Goal: Task Accomplishment & Management: Manage account settings

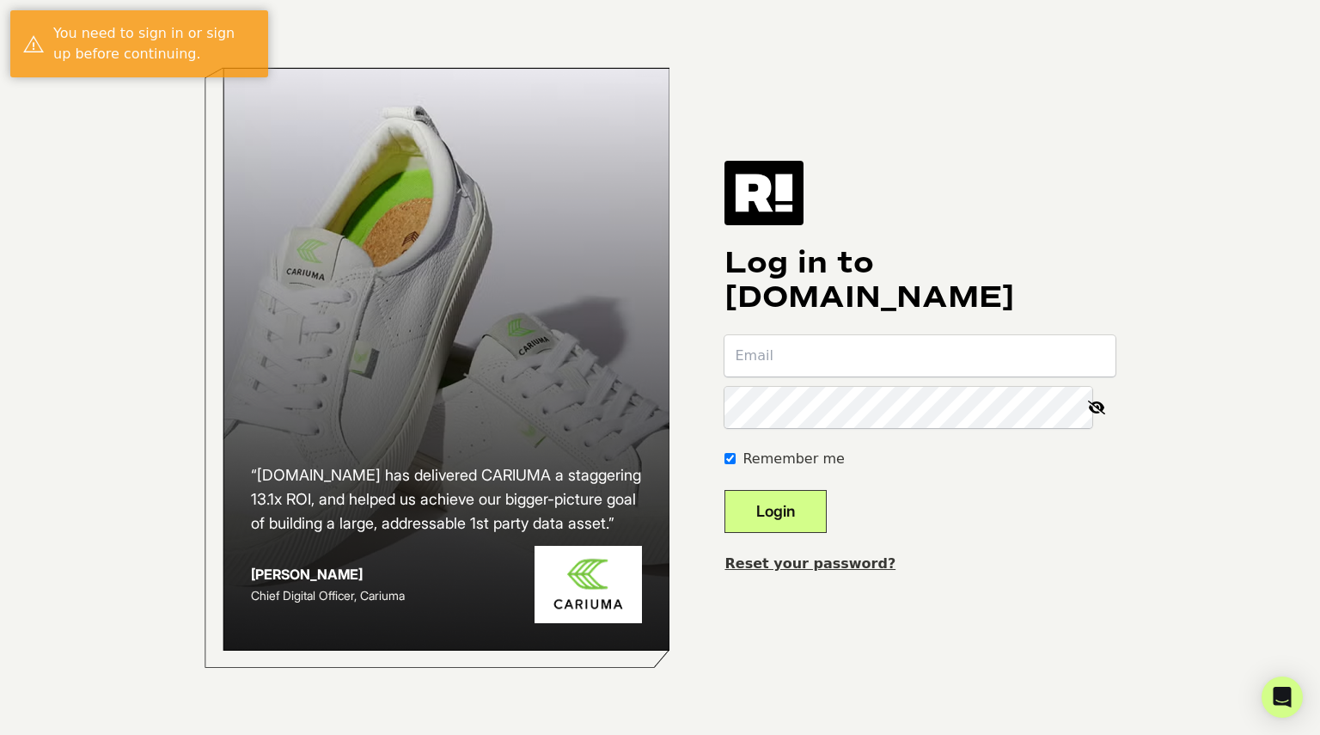
drag, startPoint x: 805, startPoint y: 346, endPoint x: 803, endPoint y: 362, distance: 15.7
click at [805, 346] on input "email" at bounding box center [919, 355] width 391 height 41
type input "plipsett@donorstrust.org"
click at [724, 490] on button "Login" at bounding box center [775, 511] width 102 height 43
type input "[EMAIL_ADDRESS][DOMAIN_NAME]"
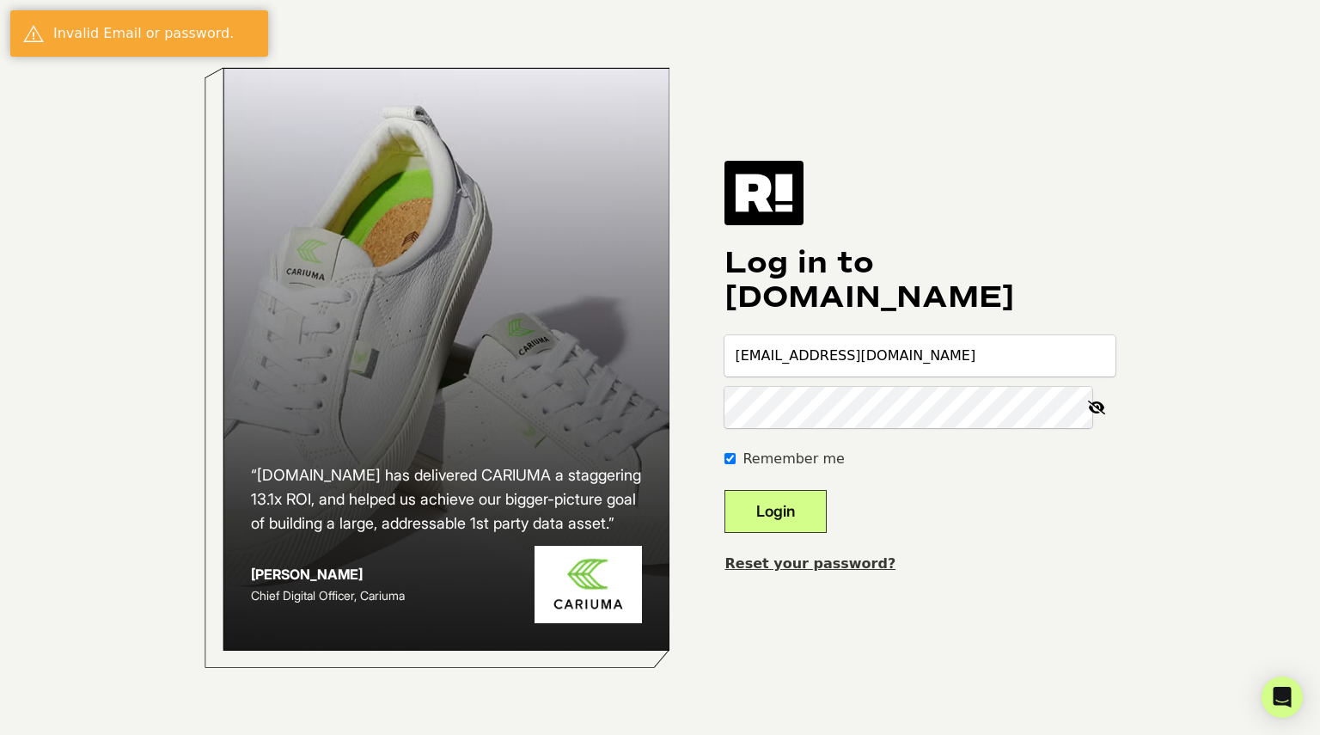
click at [724, 490] on button "Login" at bounding box center [775, 511] width 102 height 43
click at [840, 358] on input "email" at bounding box center [919, 355] width 391 height 41
type input "plipsett@donorstrust.org"
click at [724, 490] on button "Login" at bounding box center [775, 511] width 102 height 43
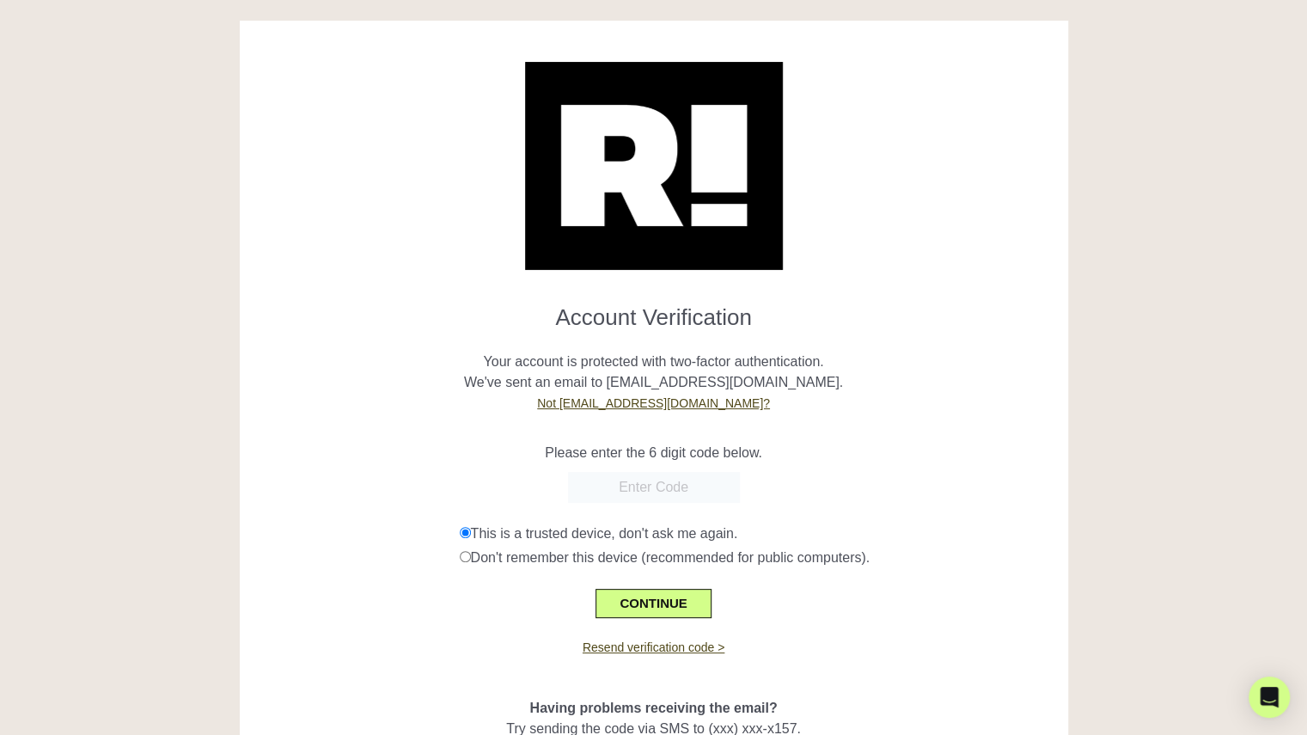
paste input "649752"
type input "649752"
click at [652, 607] on button "CONTINUE" at bounding box center [652, 603] width 115 height 29
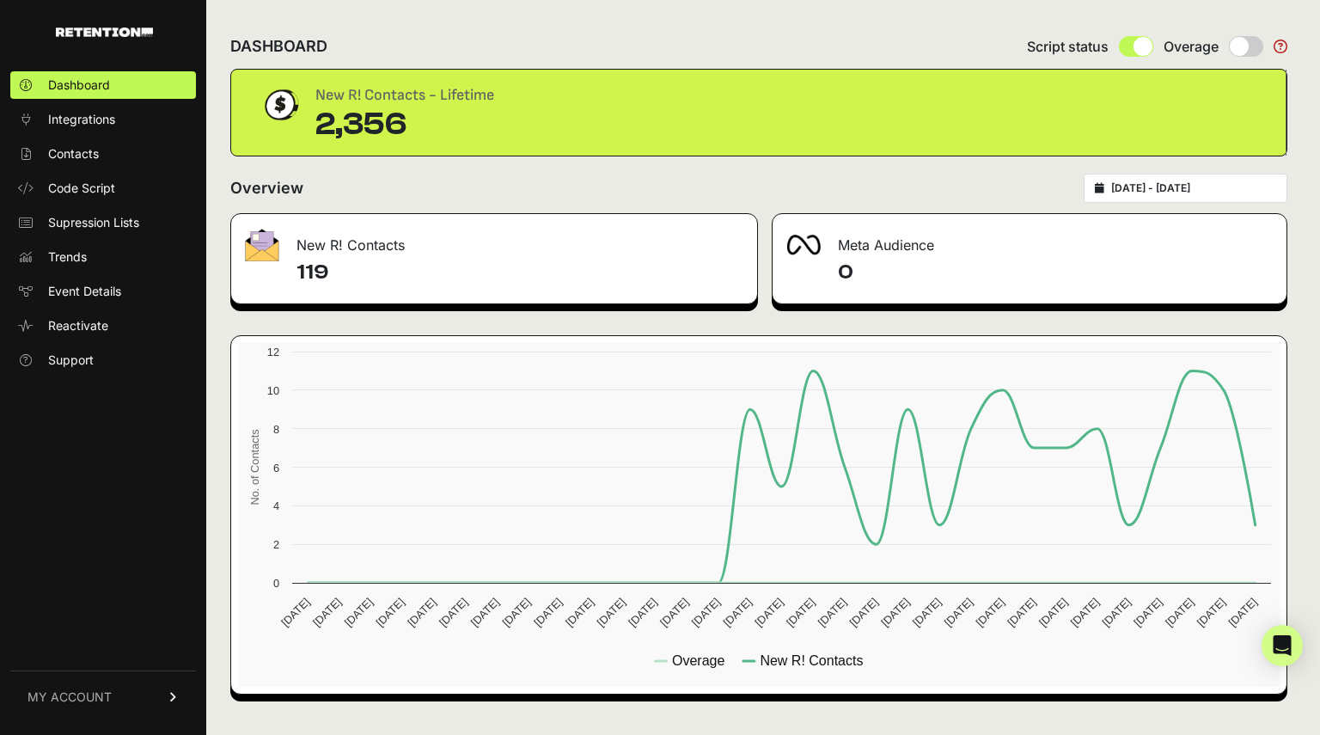
click at [74, 690] on span "MY ACCOUNT" at bounding box center [69, 696] width 84 height 17
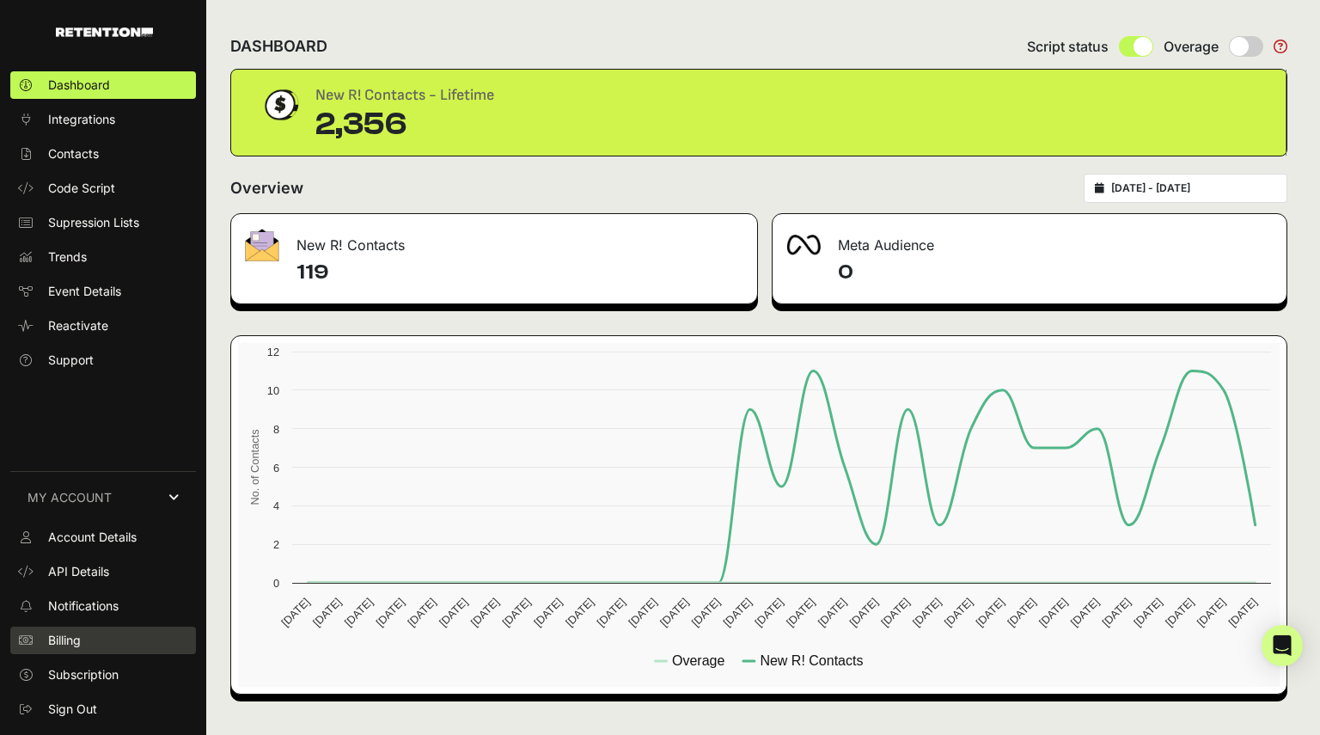
click at [73, 639] on span "Billing" at bounding box center [64, 640] width 33 height 17
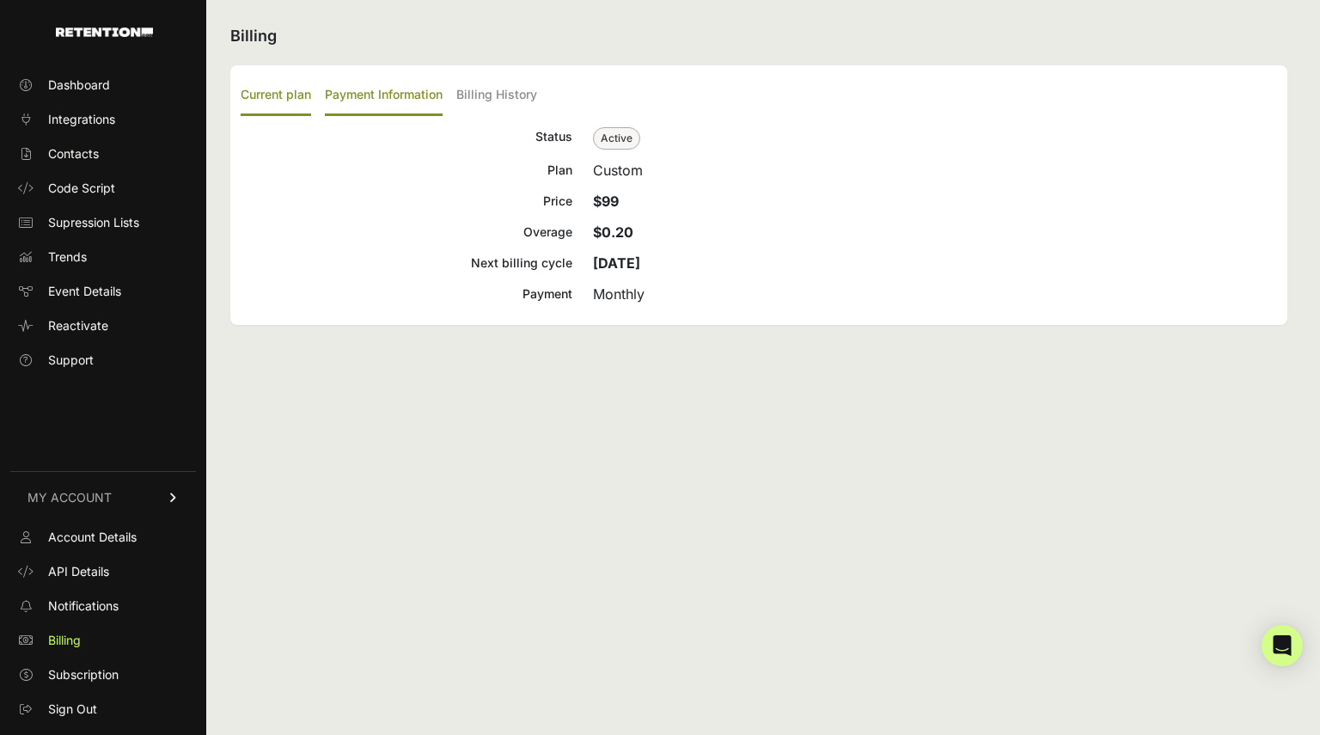
click at [383, 97] on label "Payment Information" at bounding box center [384, 96] width 118 height 40
click at [0, 0] on input "Payment Information" at bounding box center [0, 0] width 0 height 0
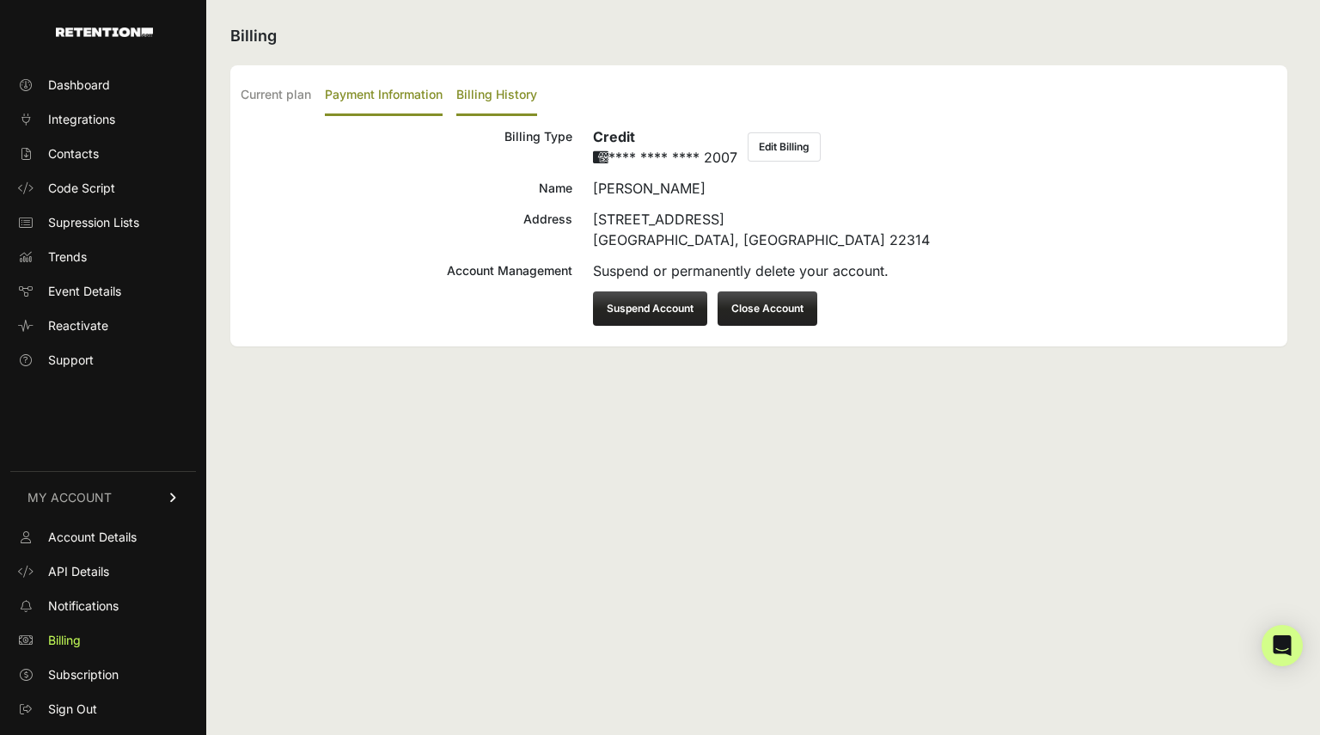
click at [490, 95] on label "Billing History" at bounding box center [496, 96] width 81 height 40
click at [0, 0] on input "Billing History" at bounding box center [0, 0] width 0 height 0
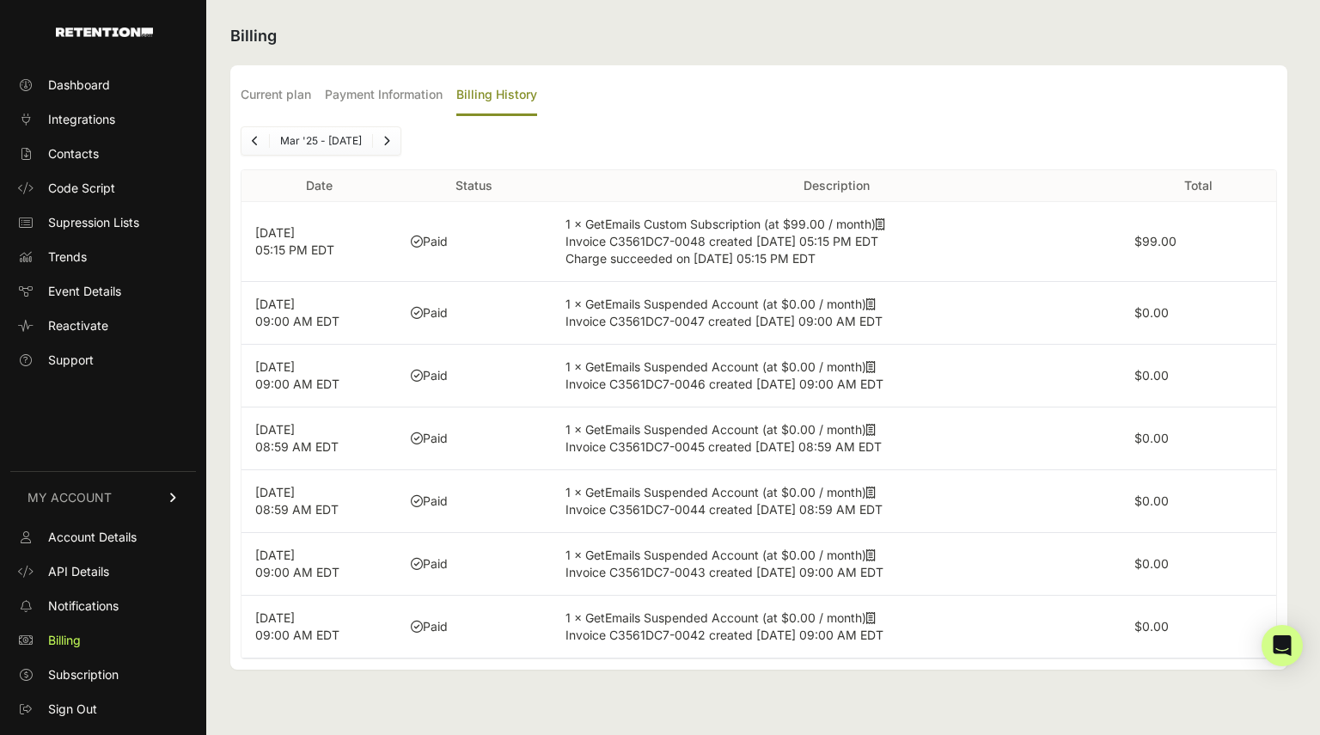
click at [931, 231] on td "1 × GetEmails Custom Subscription (at $99.00 / month) Invoice C3561DC7-0048 cre…" at bounding box center [836, 242] width 569 height 80
click at [885, 223] on icon at bounding box center [880, 224] width 9 height 12
